Goal: Task Accomplishment & Management: Use online tool/utility

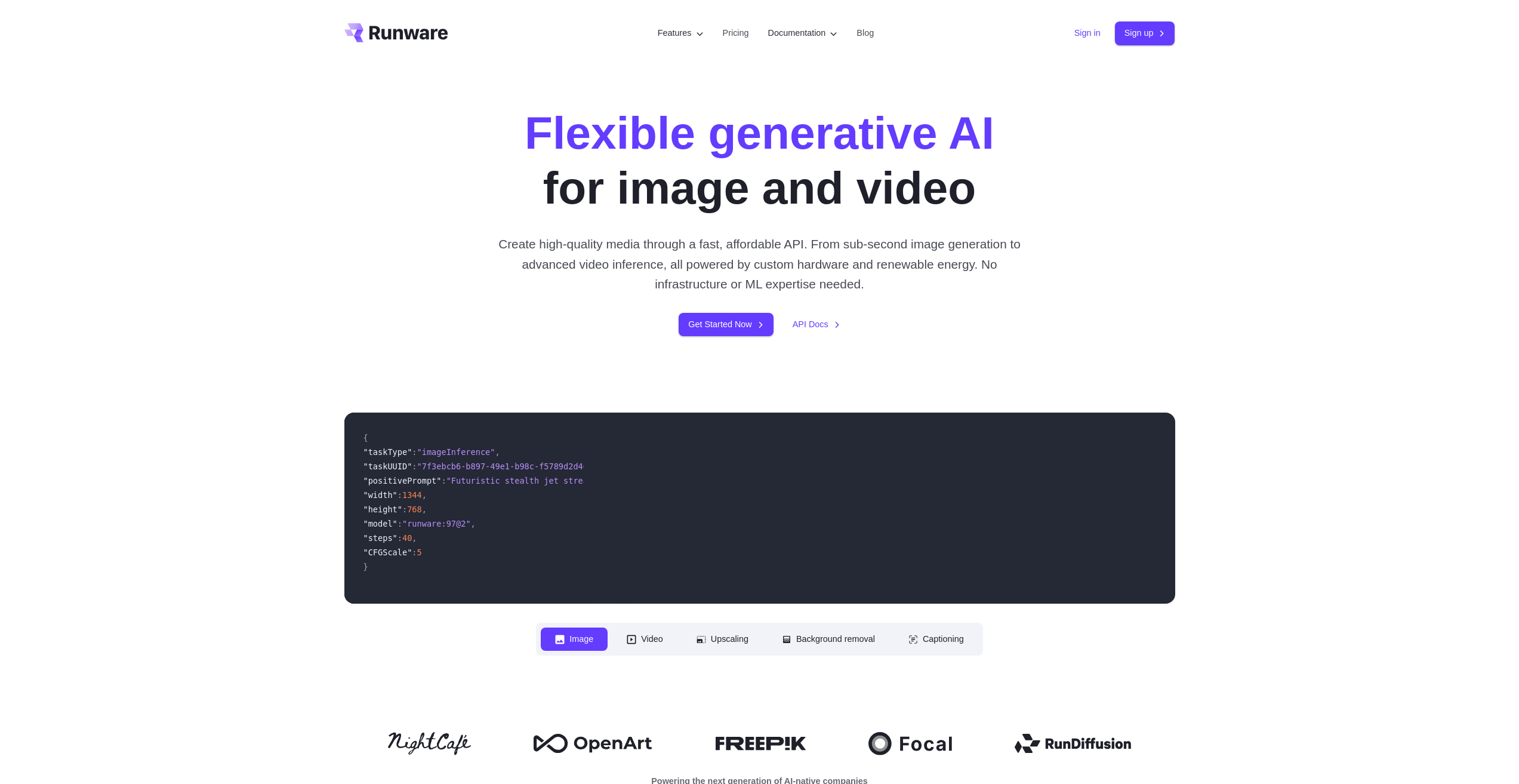
click at [1089, 37] on link "Sign in" at bounding box center [1087, 33] width 26 height 14
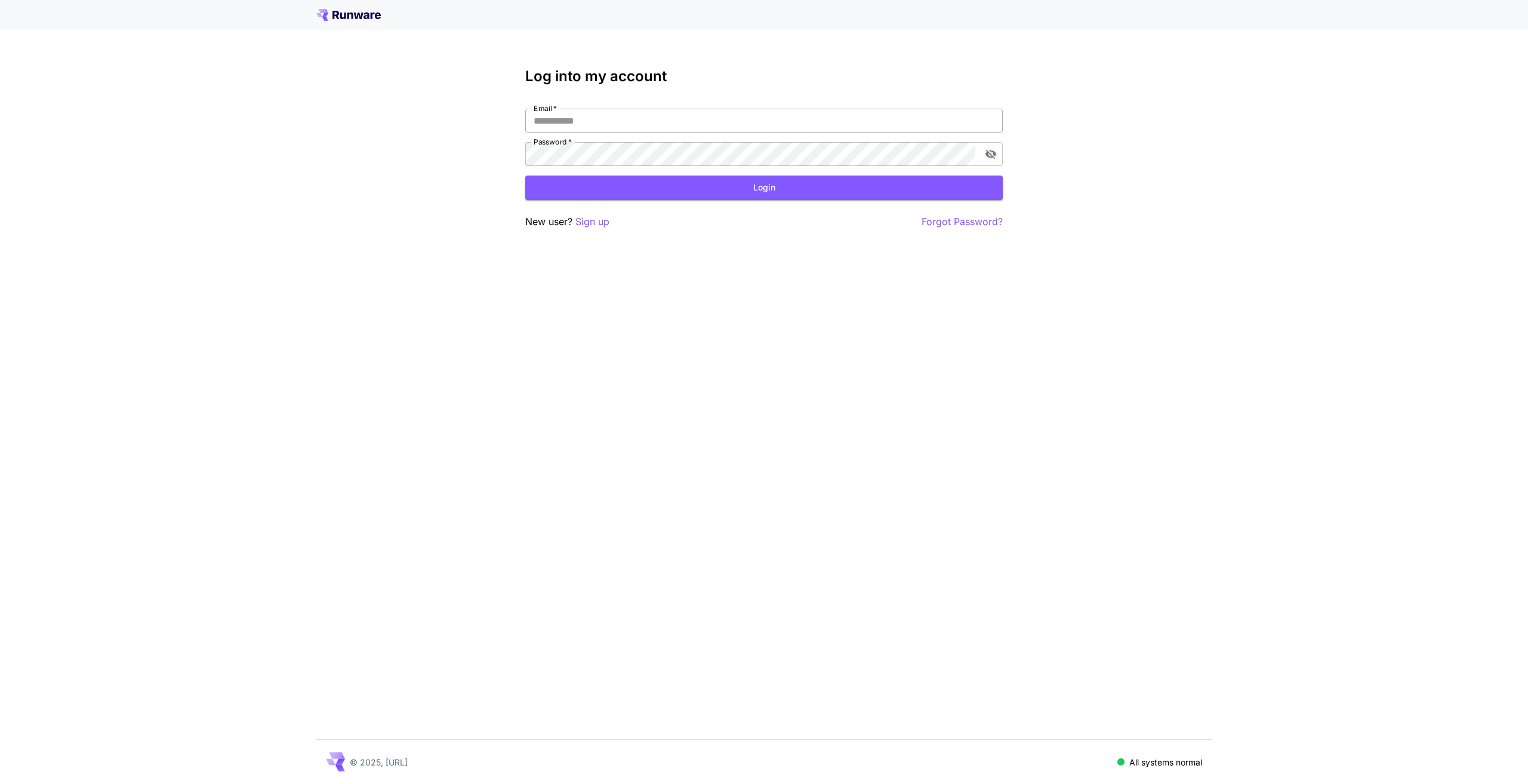
click at [740, 124] on input "Email   *" at bounding box center [764, 121] width 478 height 24
type input "**********"
click at [526, 176] on button "Login" at bounding box center [764, 187] width 478 height 24
click button "Login" at bounding box center [764, 187] width 478 height 24
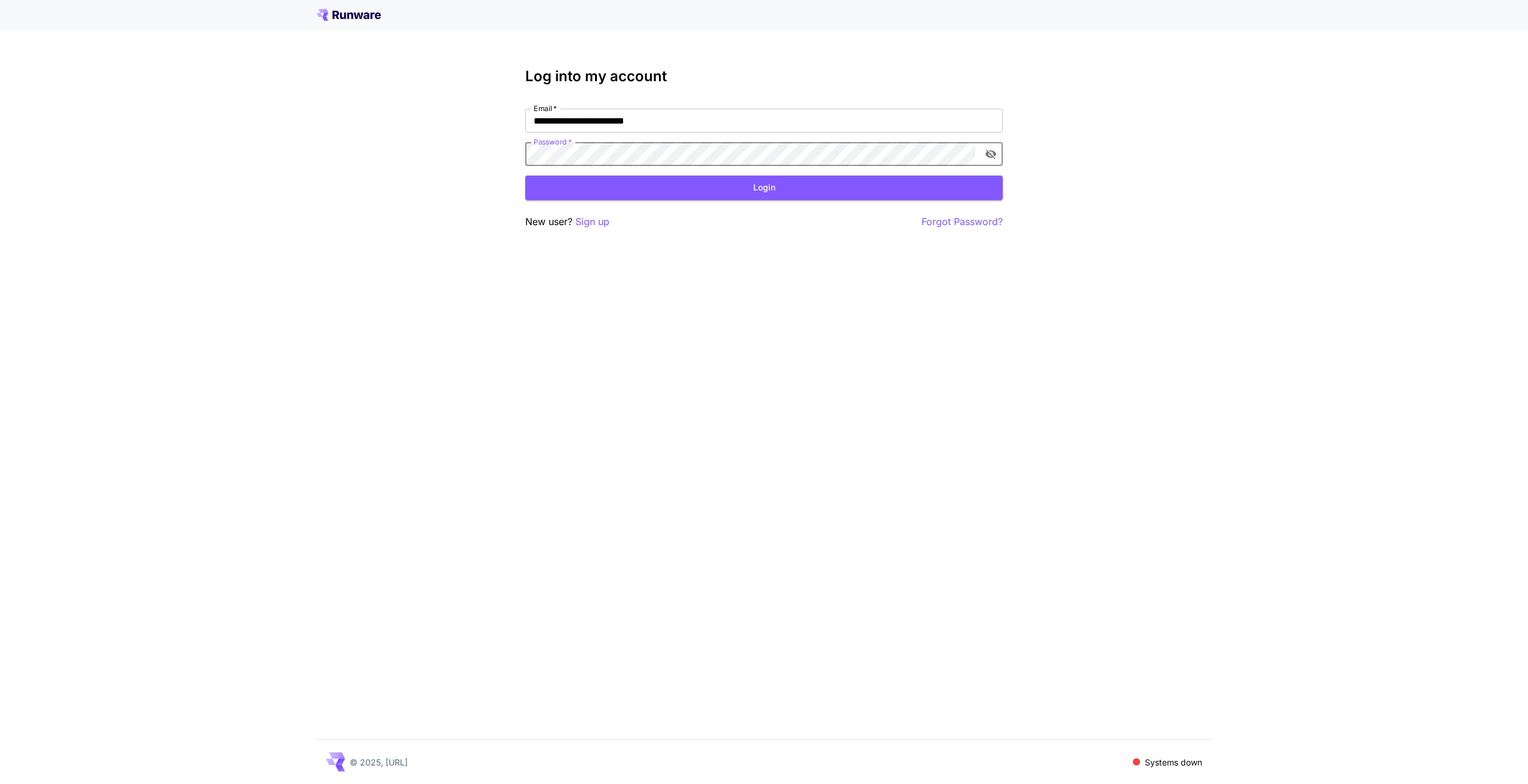
click button "Login" at bounding box center [764, 187] width 478 height 24
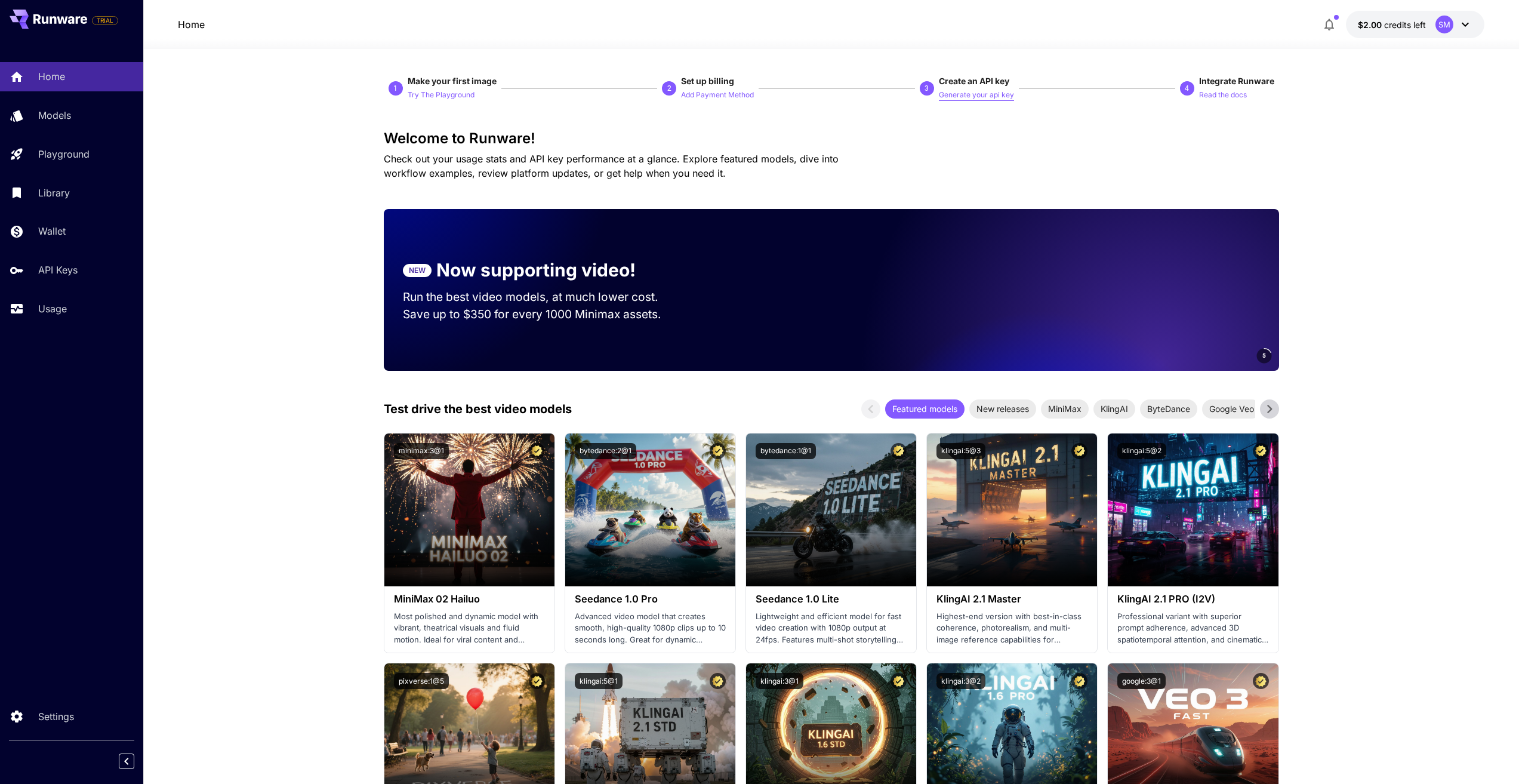
click at [948, 95] on p "Generate your api key" at bounding box center [976, 95] width 75 height 12
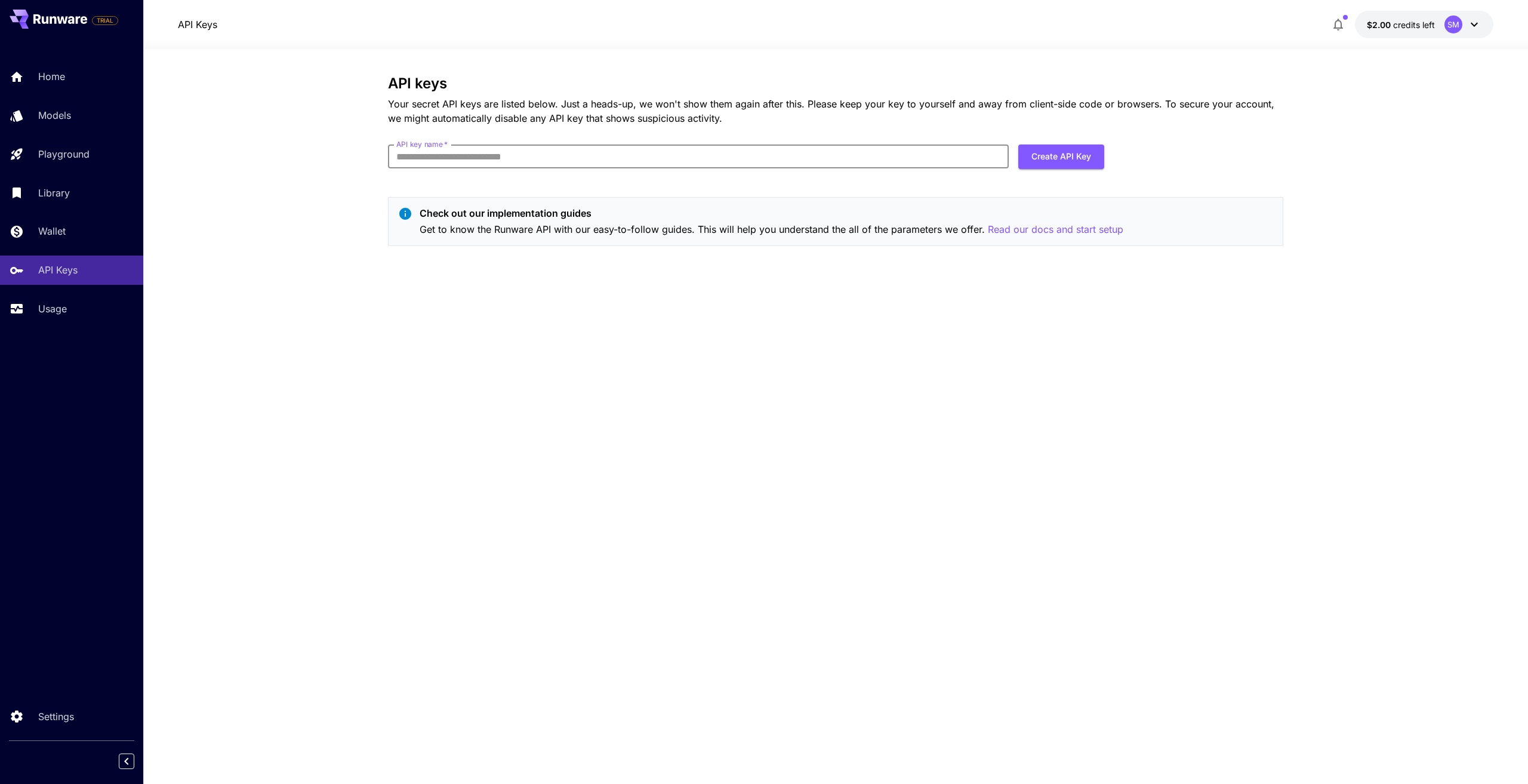
click at [941, 151] on input "API key name   *" at bounding box center [698, 156] width 621 height 24
type input "*****"
click at [1033, 154] on button "Create API Key" at bounding box center [1061, 156] width 86 height 24
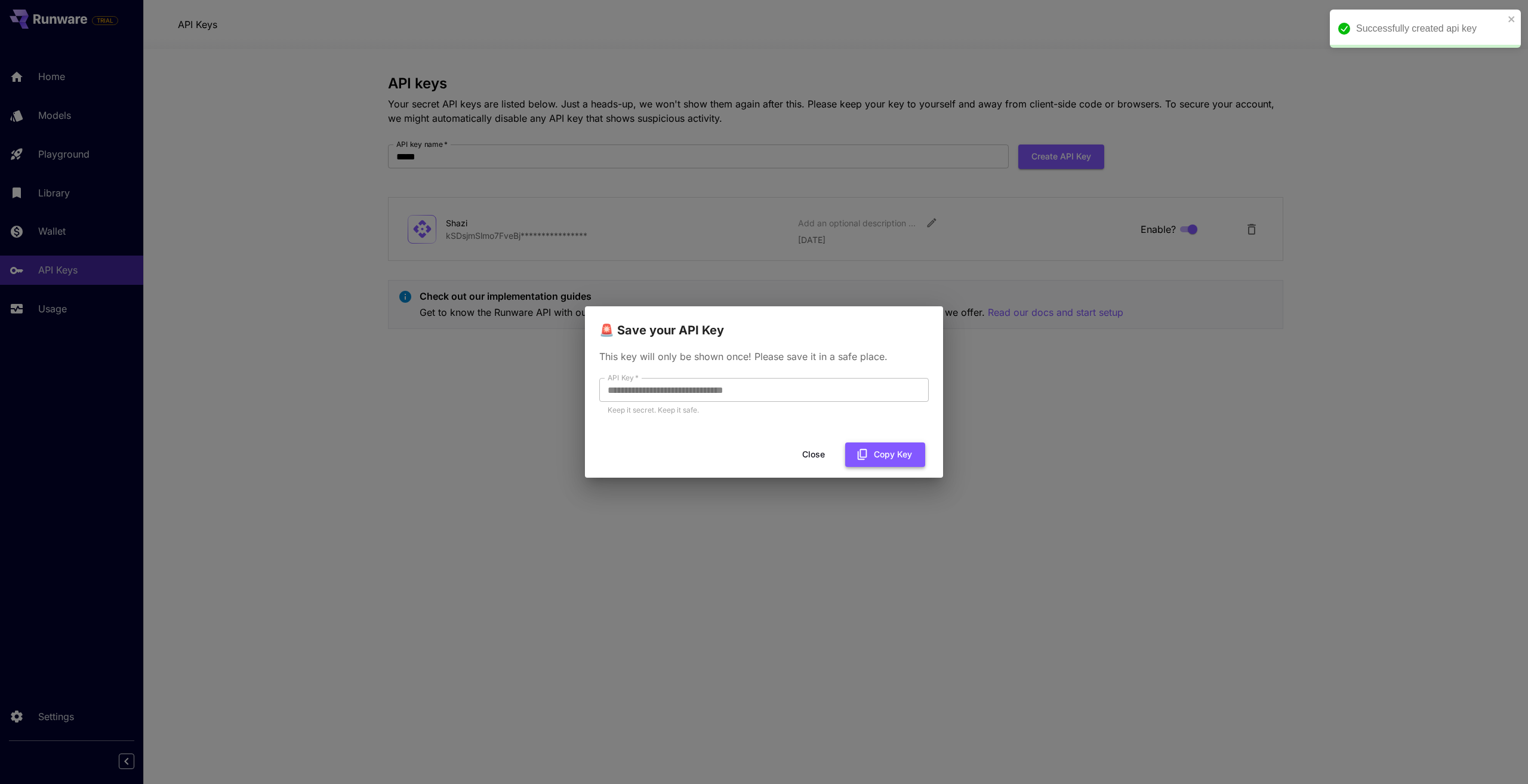
click at [869, 458] on icon "button" at bounding box center [862, 454] width 14 height 14
